Goal: Transaction & Acquisition: Purchase product/service

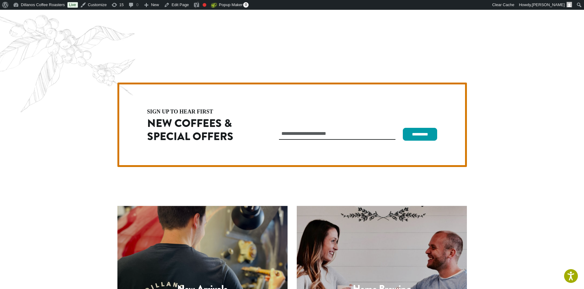
scroll to position [1597, 0]
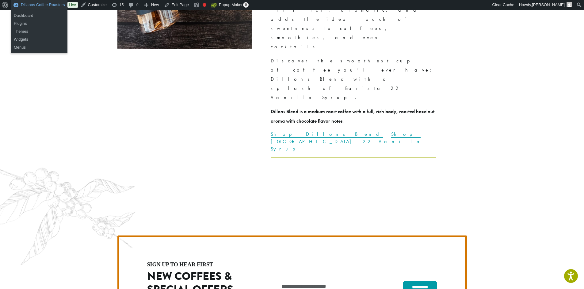
click at [47, 2] on link "Dillanos Coffee Roasters" at bounding box center [39, 5] width 57 height 10
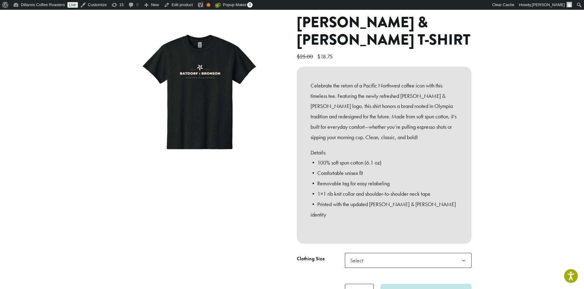
scroll to position [61, 0]
